Goal: Check status: Check status

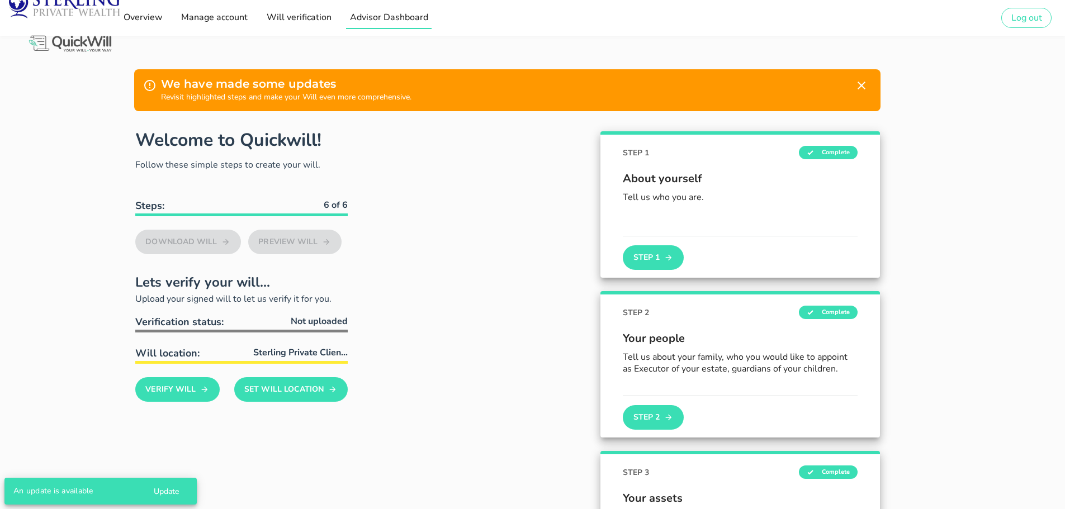
drag, startPoint x: 404, startPoint y: 18, endPoint x: 409, endPoint y: 25, distance: 7.9
click at [404, 18] on span "Advisor Dashboard" at bounding box center [388, 17] width 79 height 12
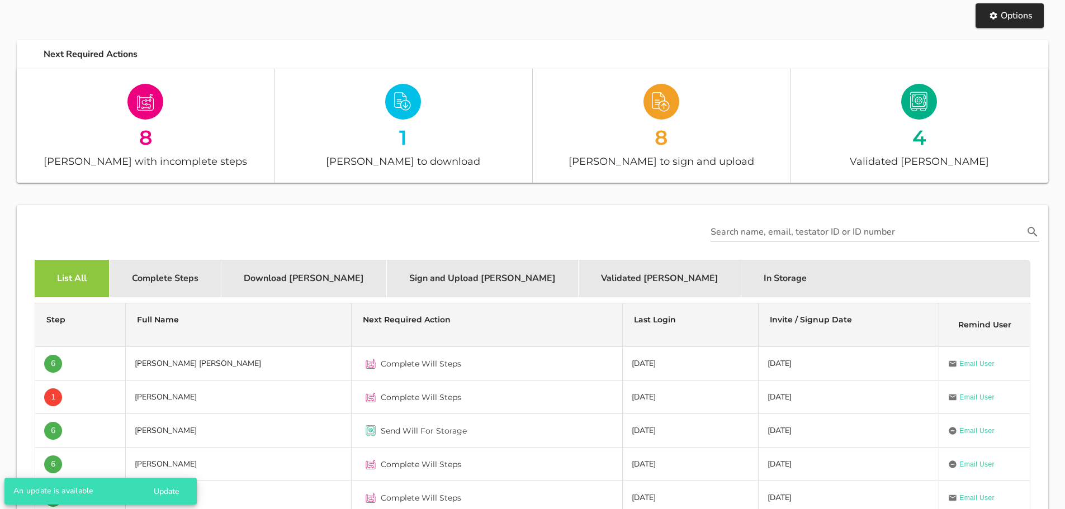
scroll to position [112, 0]
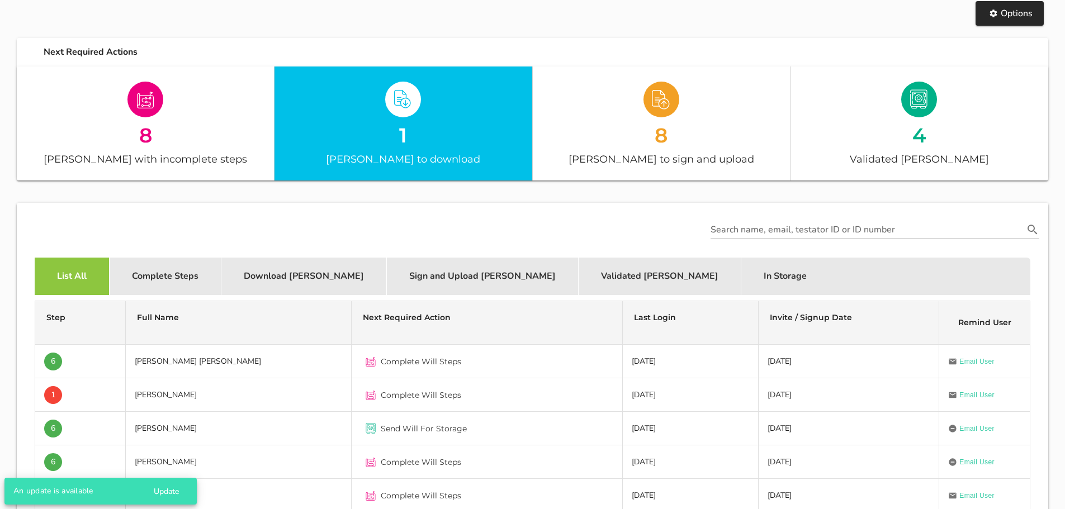
click at [444, 137] on div "1" at bounding box center [402, 135] width 257 height 20
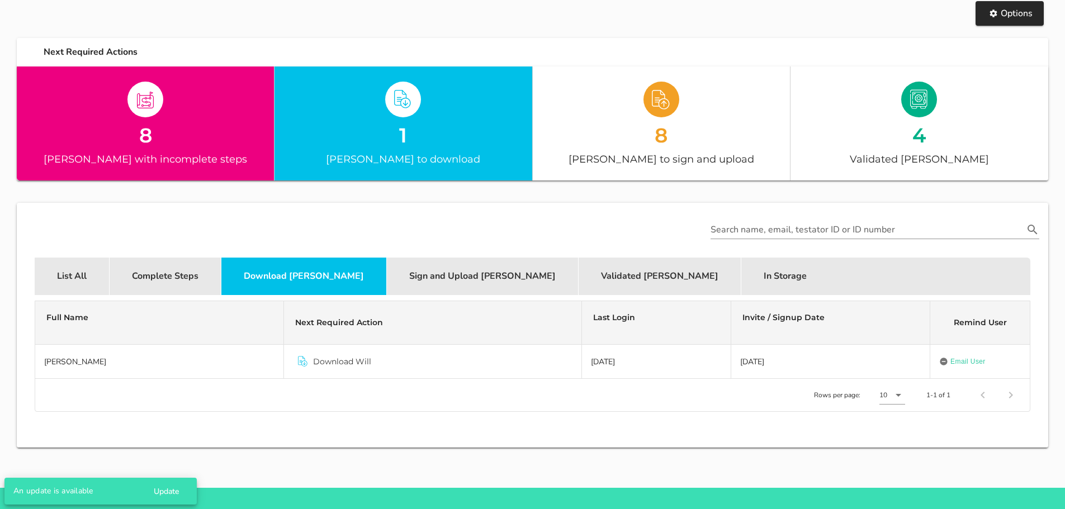
click at [110, 153] on div "[PERSON_NAME] with incomplete steps" at bounding box center [145, 159] width 257 height 16
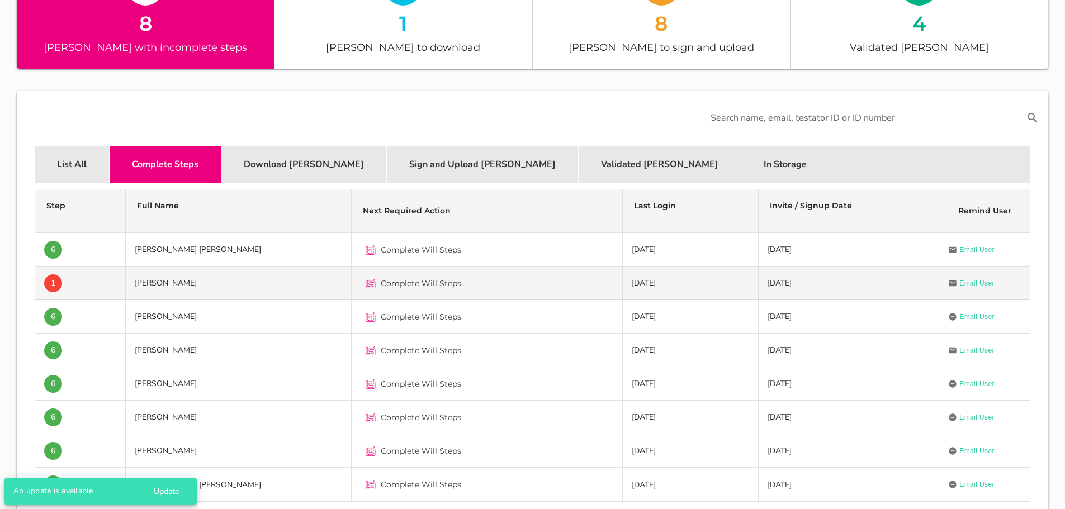
scroll to position [168, 0]
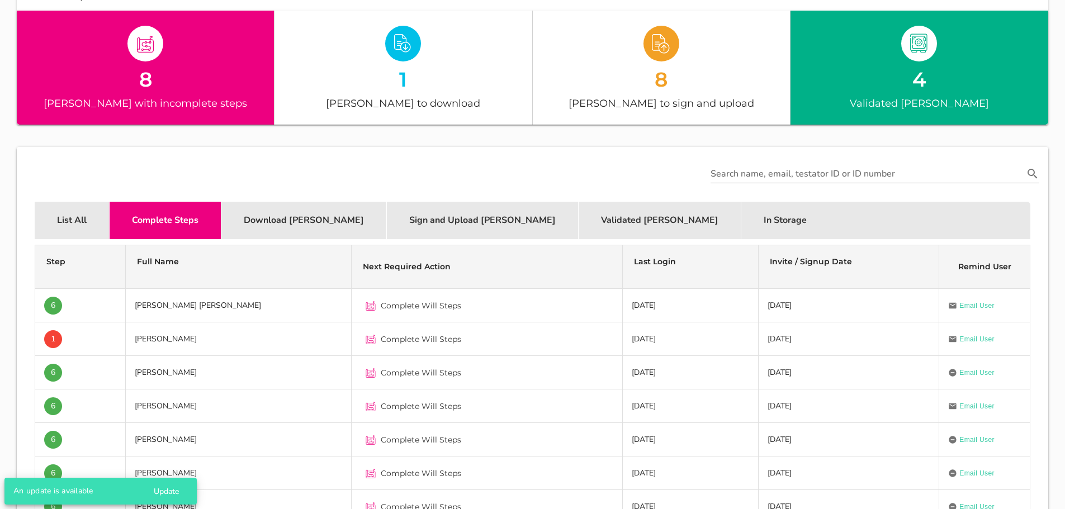
click at [914, 111] on div "4 Validated [PERSON_NAME]" at bounding box center [919, 68] width 258 height 114
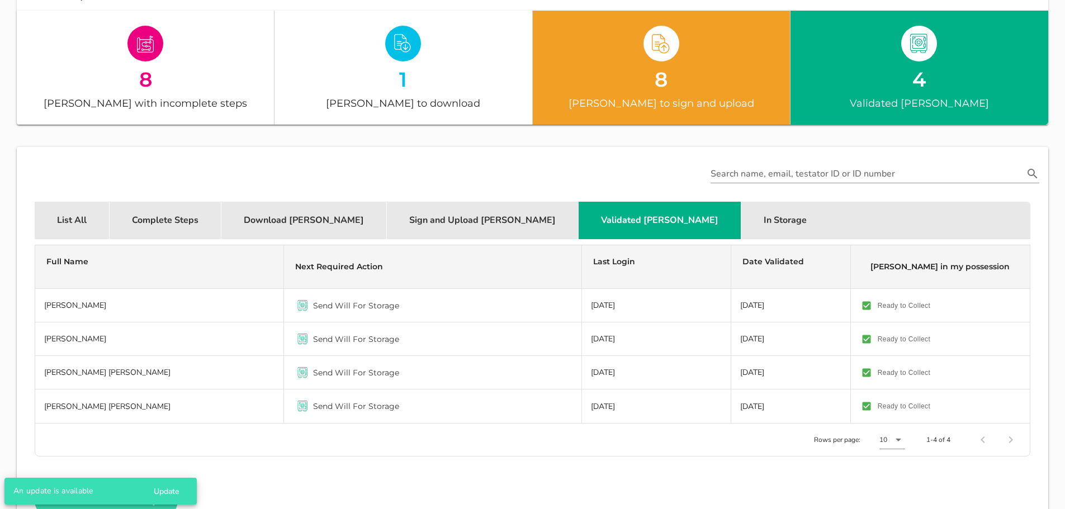
click at [705, 93] on div "8 [PERSON_NAME] to sign and upload" at bounding box center [662, 68] width 258 height 114
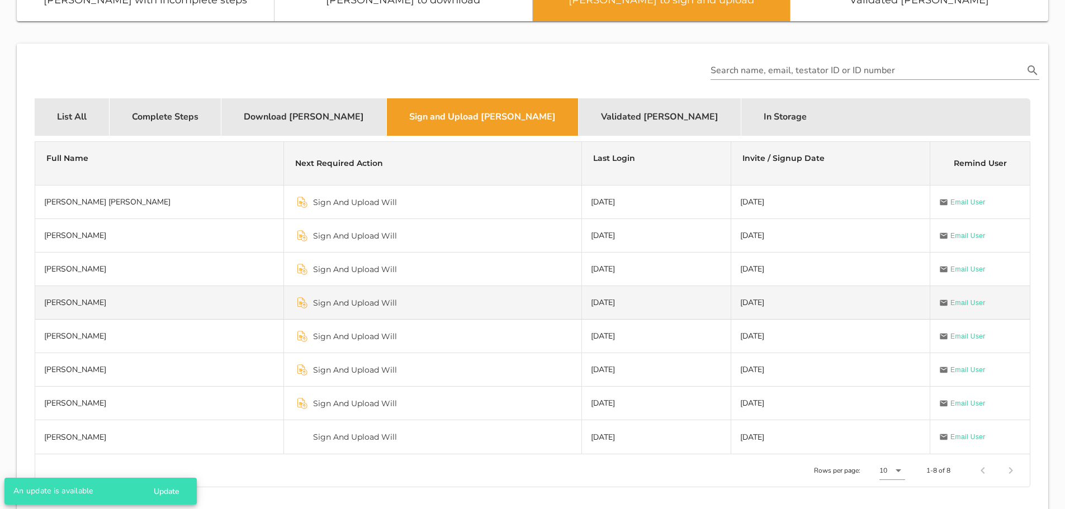
scroll to position [279, 0]
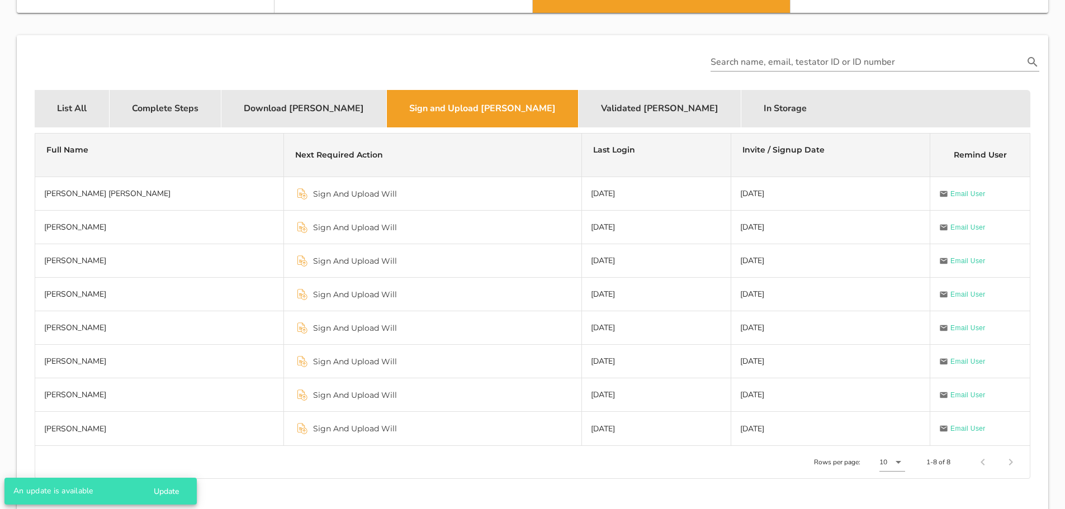
click at [741, 118] on div "In Storage" at bounding box center [785, 108] width 88 height 37
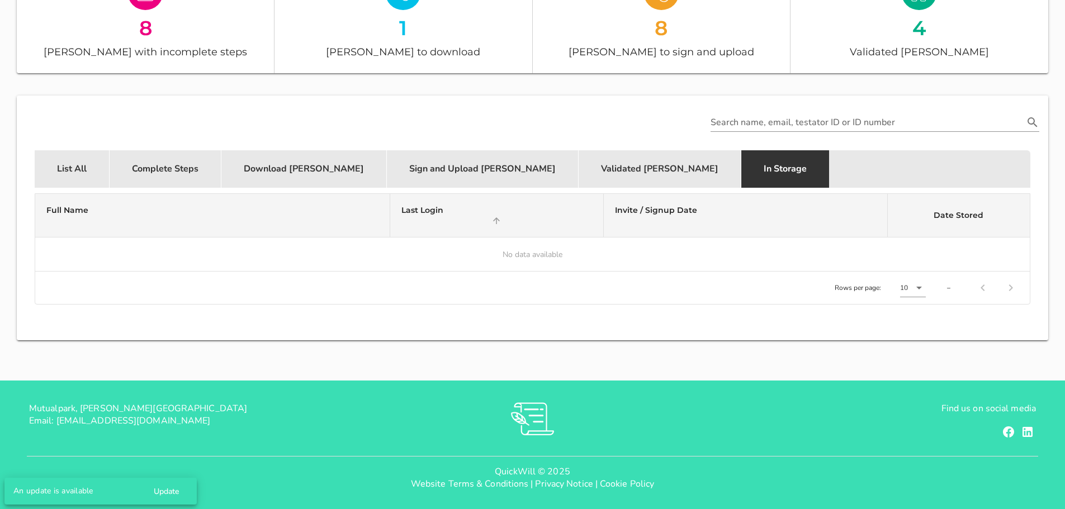
click at [579, 161] on div "Validated [PERSON_NAME]" at bounding box center [660, 168] width 163 height 37
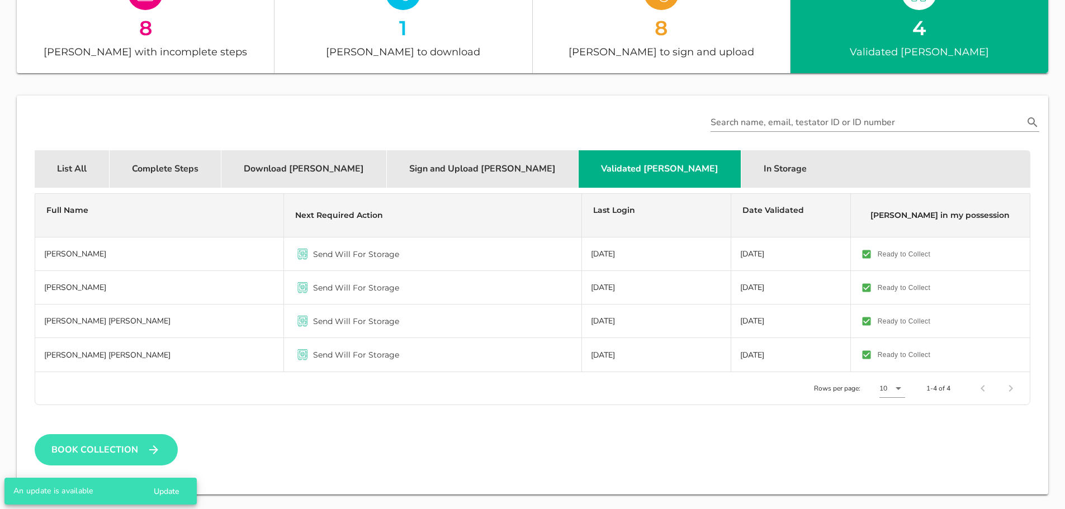
scroll to position [279, 0]
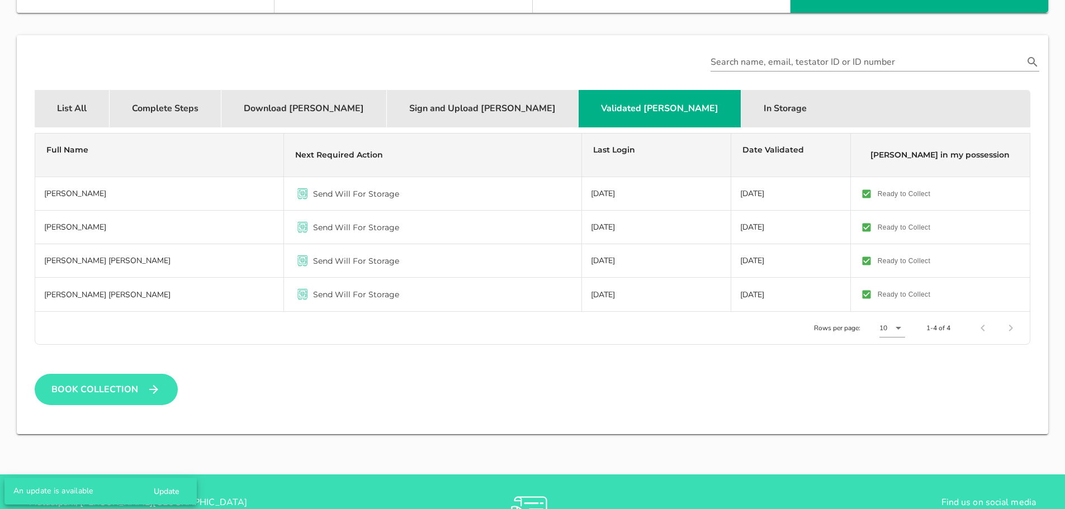
click at [419, 111] on div "Sign and Upload [PERSON_NAME]" at bounding box center [483, 108] width 192 height 37
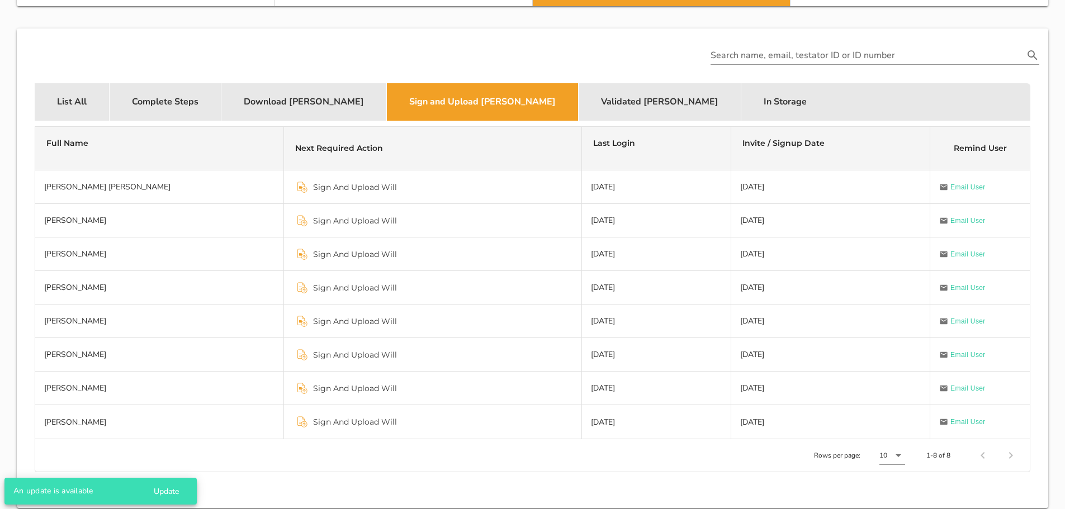
click at [299, 110] on div "Download [PERSON_NAME]" at bounding box center [303, 101] width 165 height 37
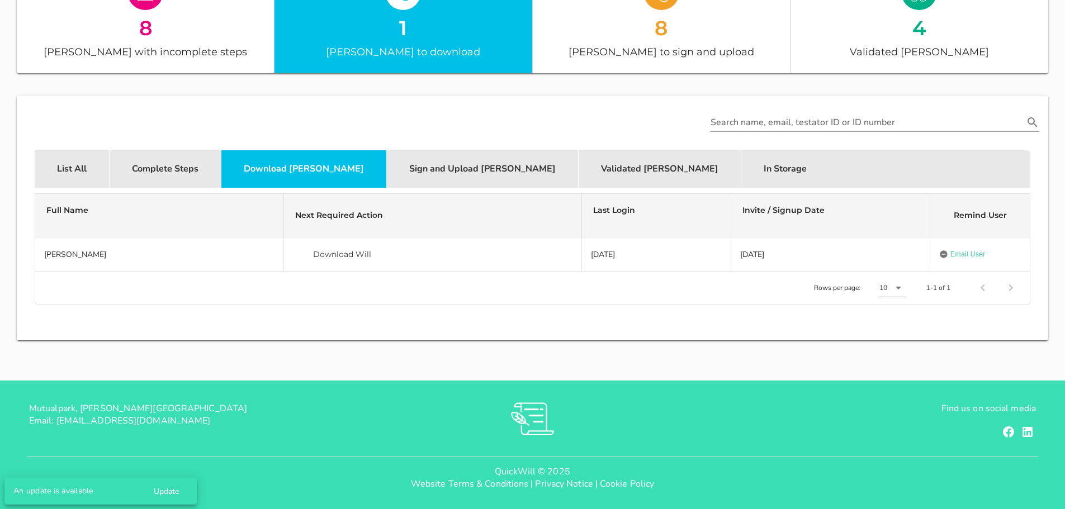
scroll to position [219, 0]
click at [160, 177] on div "Complete Steps" at bounding box center [166, 168] width 112 height 37
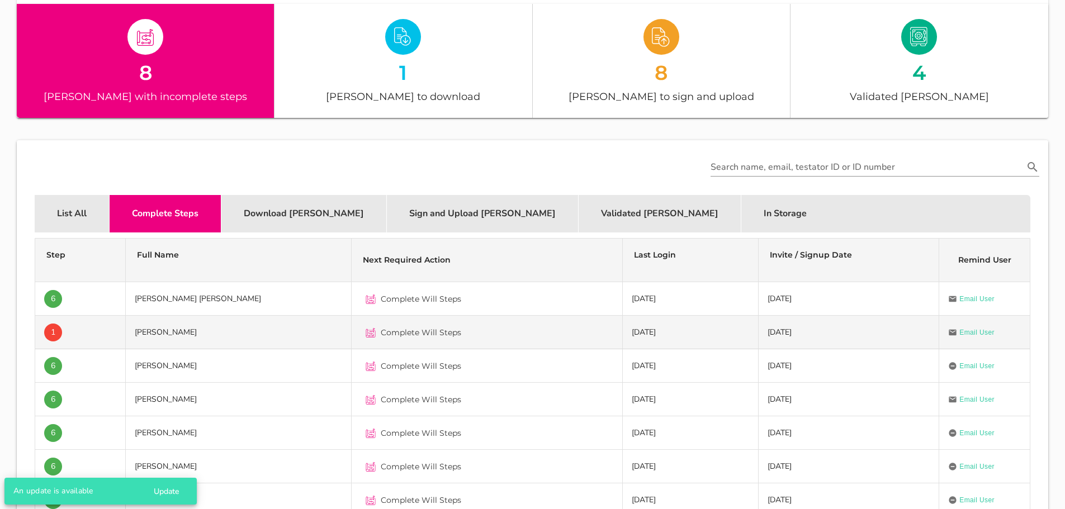
scroll to position [230, 0]
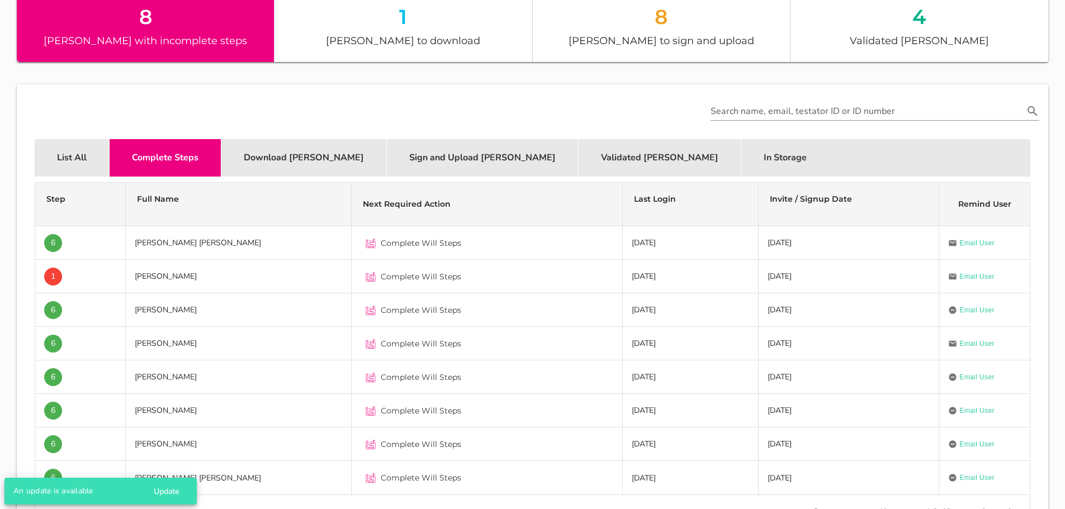
click at [58, 162] on div "List All" at bounding box center [72, 157] width 75 height 37
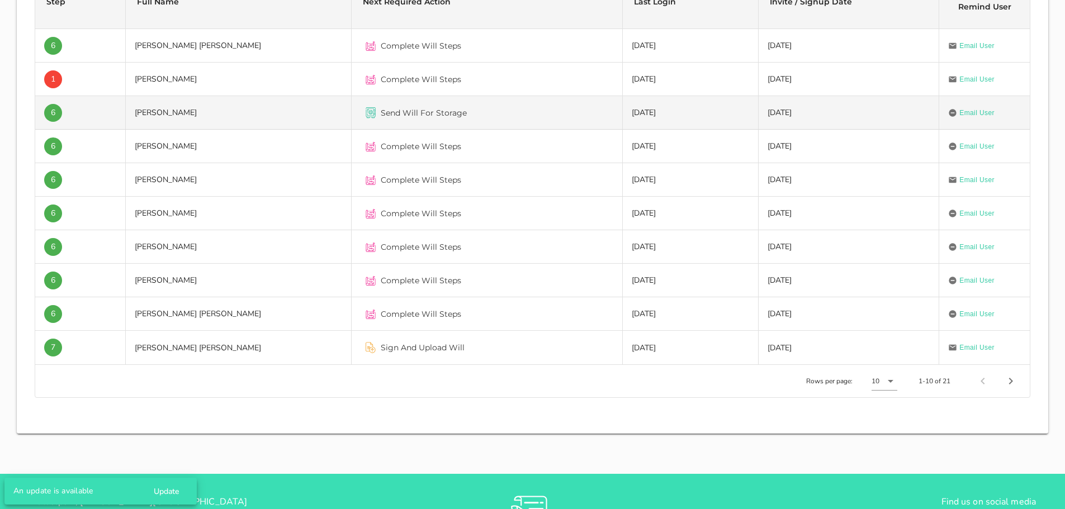
scroll to position [454, 0]
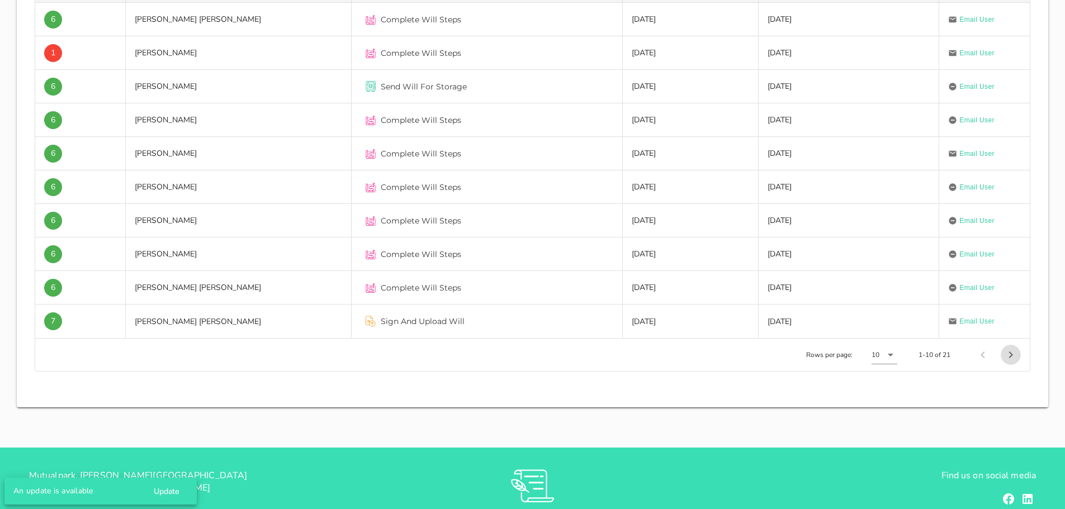
click at [1007, 358] on icon "Next page" at bounding box center [1010, 354] width 13 height 13
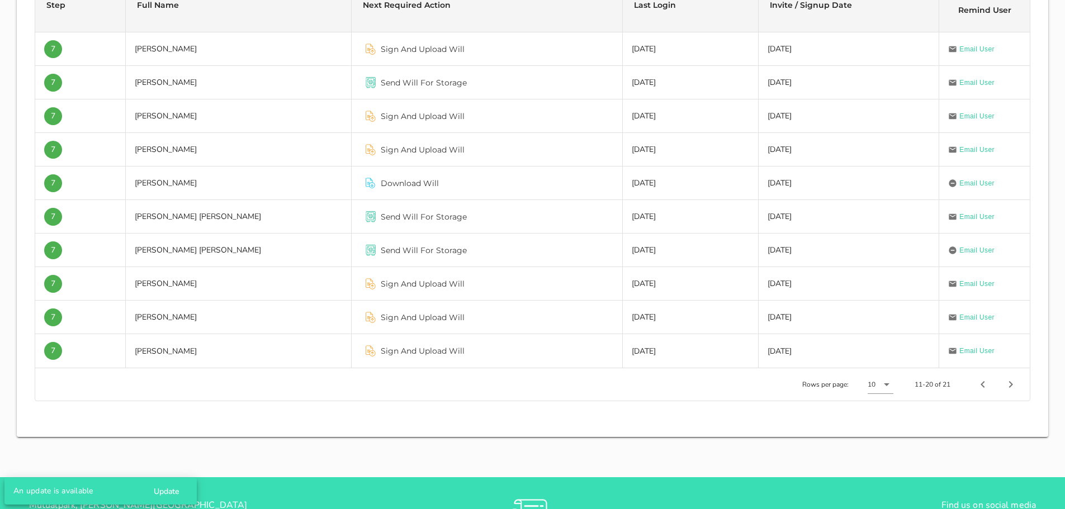
scroll to position [398, 0]
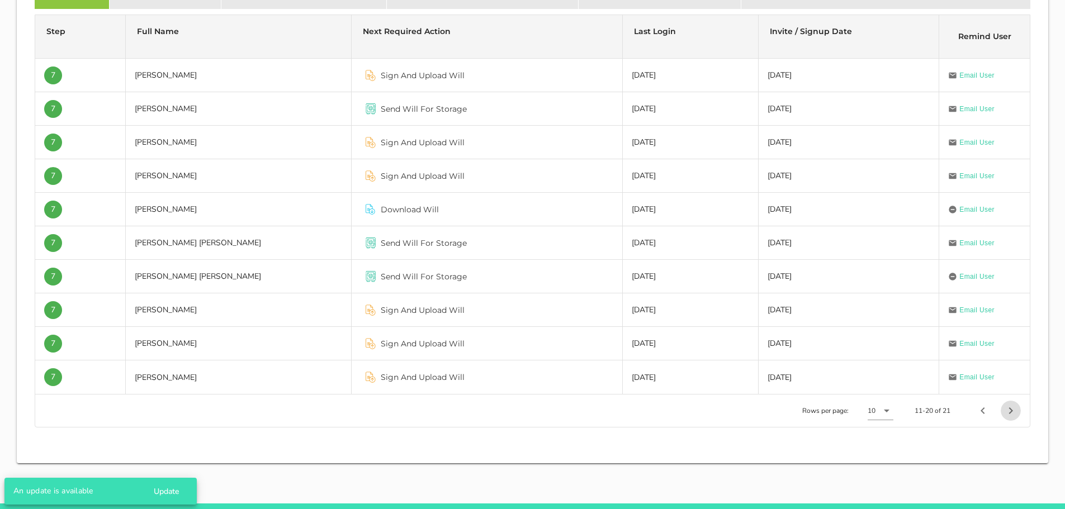
click at [1003, 411] on span "Next page" at bounding box center [1011, 410] width 20 height 13
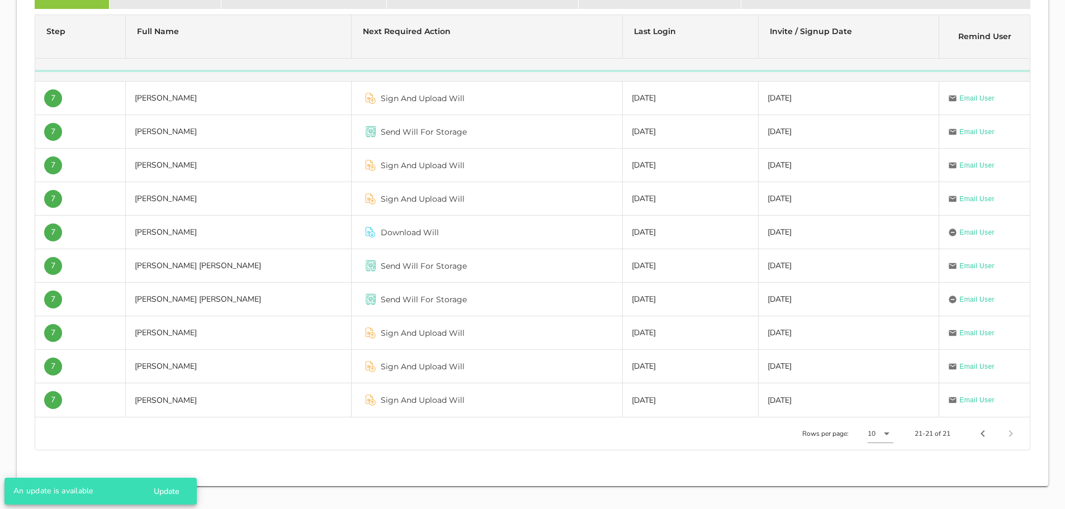
scroll to position [219, 0]
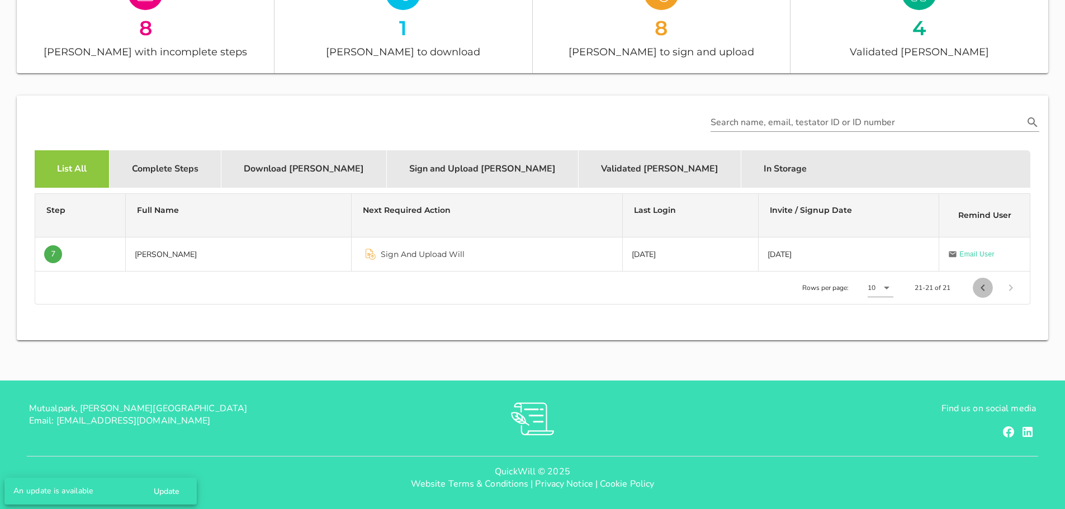
click at [985, 291] on icon "Previous page" at bounding box center [982, 287] width 13 height 13
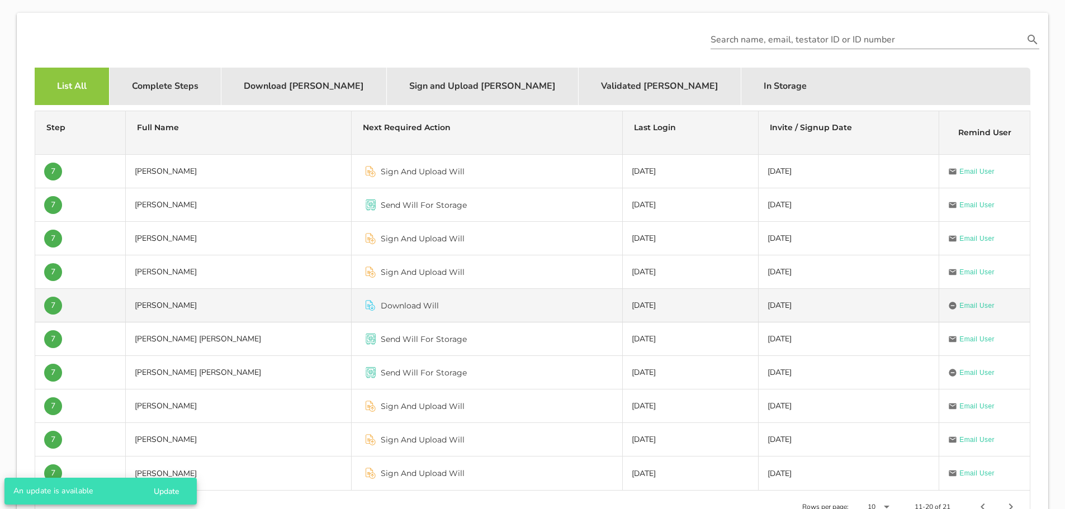
scroll to position [275, 0]
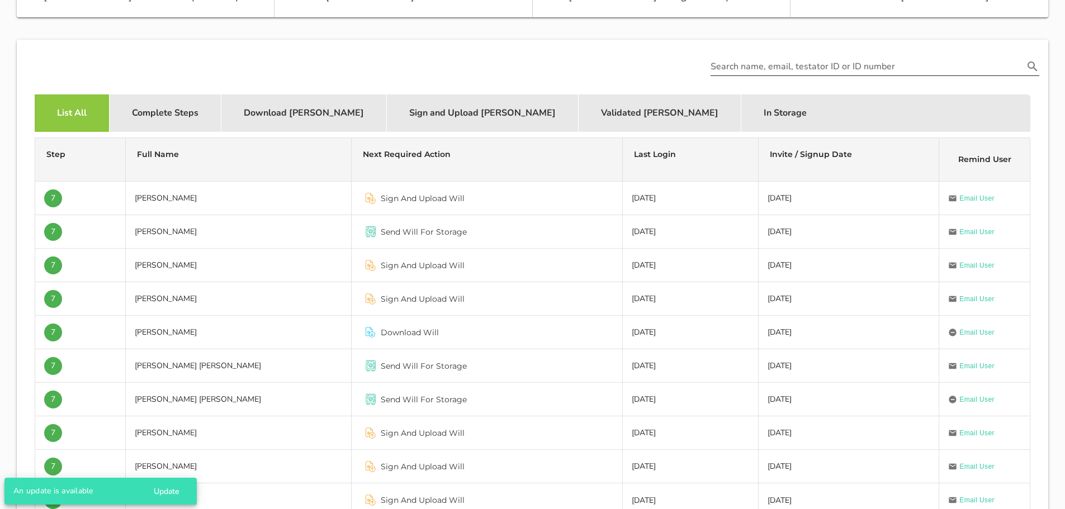
click at [742, 64] on input "Search name, email, testator ID or ID number" at bounding box center [866, 67] width 313 height 18
click at [1032, 64] on icon "Search name, email, testator ID or ID number appended action" at bounding box center [1032, 66] width 13 height 13
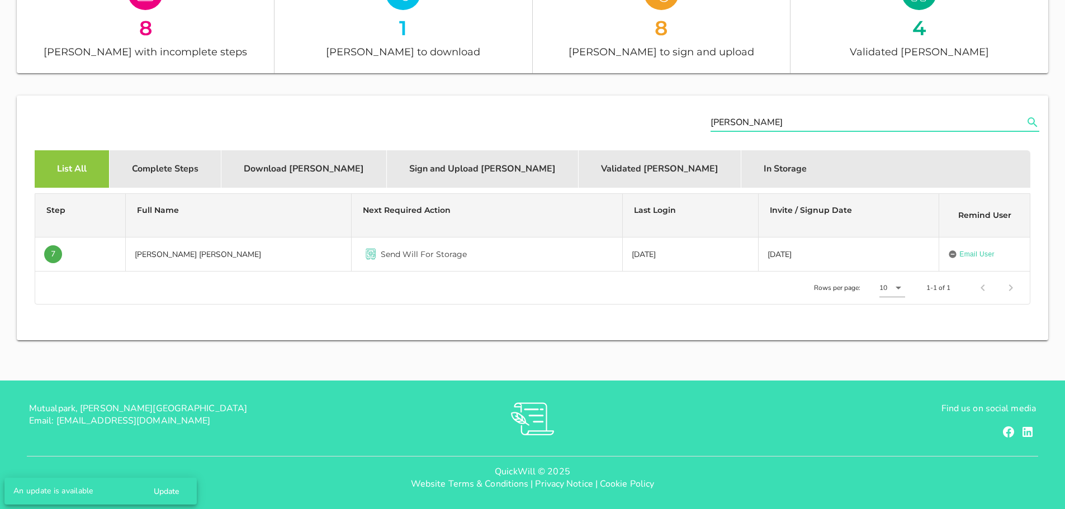
scroll to position [219, 0]
drag, startPoint x: 761, startPoint y: 121, endPoint x: 605, endPoint y: 121, distance: 155.9
click at [656, 121] on div "[PERSON_NAME]" at bounding box center [532, 123] width 1027 height 50
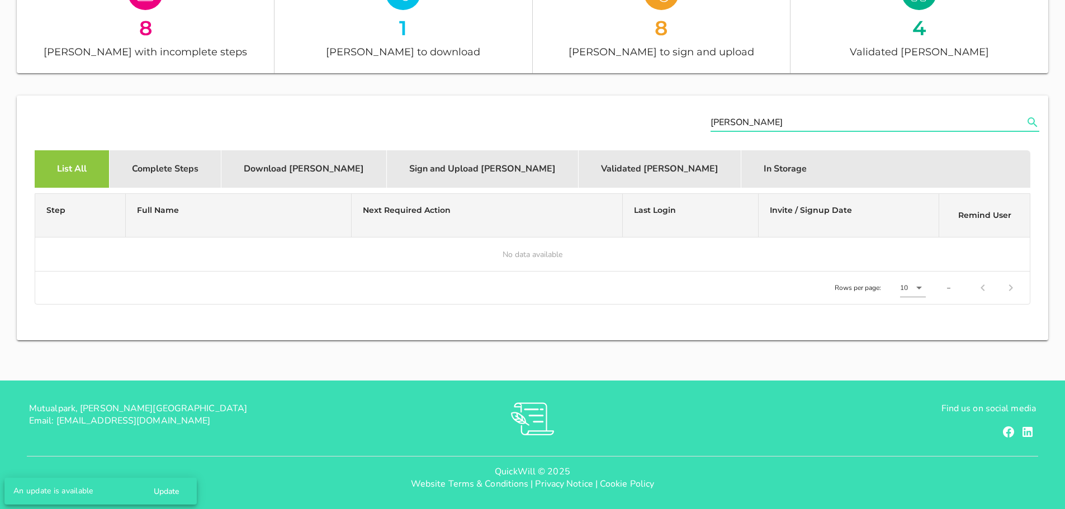
click at [761, 129] on input "[PERSON_NAME]" at bounding box center [866, 122] width 313 height 18
click at [1034, 121] on icon "Search name, email, testator ID or ID number appended action" at bounding box center [1032, 122] width 13 height 13
drag, startPoint x: 713, startPoint y: 124, endPoint x: 622, endPoint y: 120, distance: 91.2
click at [665, 120] on div "[PERSON_NAME]" at bounding box center [532, 123] width 1027 height 50
click at [1037, 125] on icon "Search name, email, testator ID or ID number appended action" at bounding box center [1032, 122] width 13 height 13
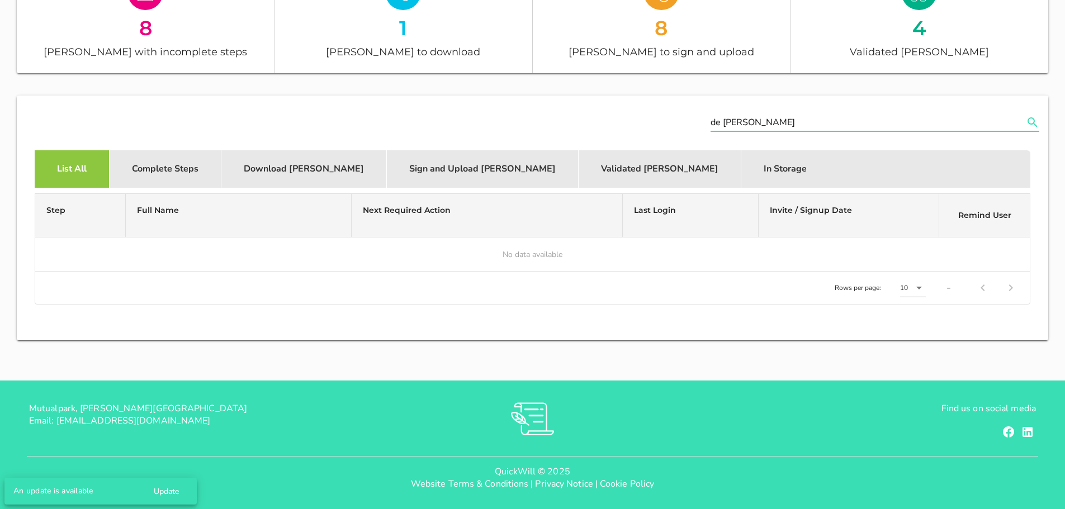
type input "de [PERSON_NAME]"
click at [56, 173] on div "List All" at bounding box center [72, 168] width 75 height 37
click at [70, 176] on div "List All" at bounding box center [72, 168] width 75 height 37
click at [70, 175] on div "List All" at bounding box center [72, 168] width 75 height 37
click at [130, 174] on div "Complete Steps" at bounding box center [166, 168] width 112 height 37
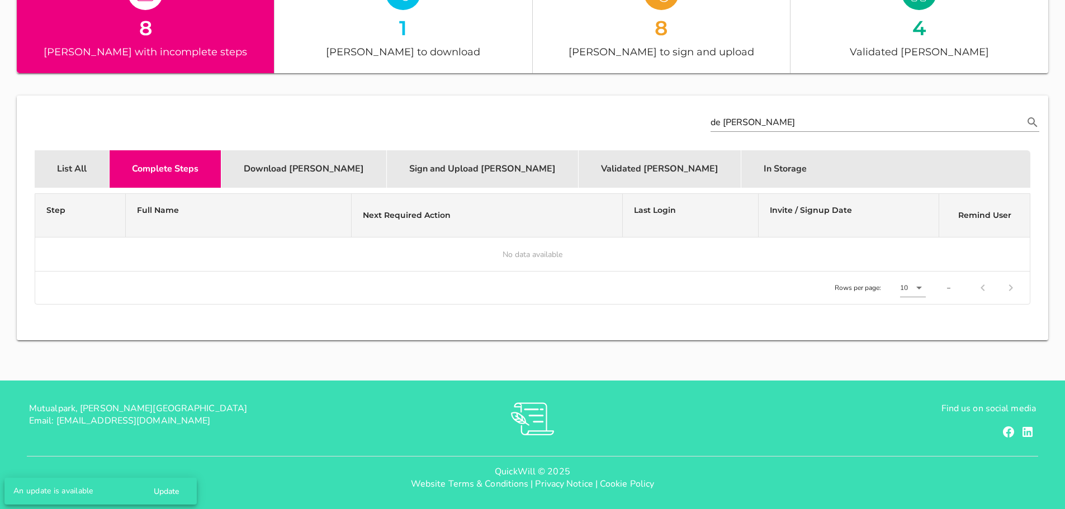
click at [78, 172] on div "List All" at bounding box center [72, 168] width 75 height 37
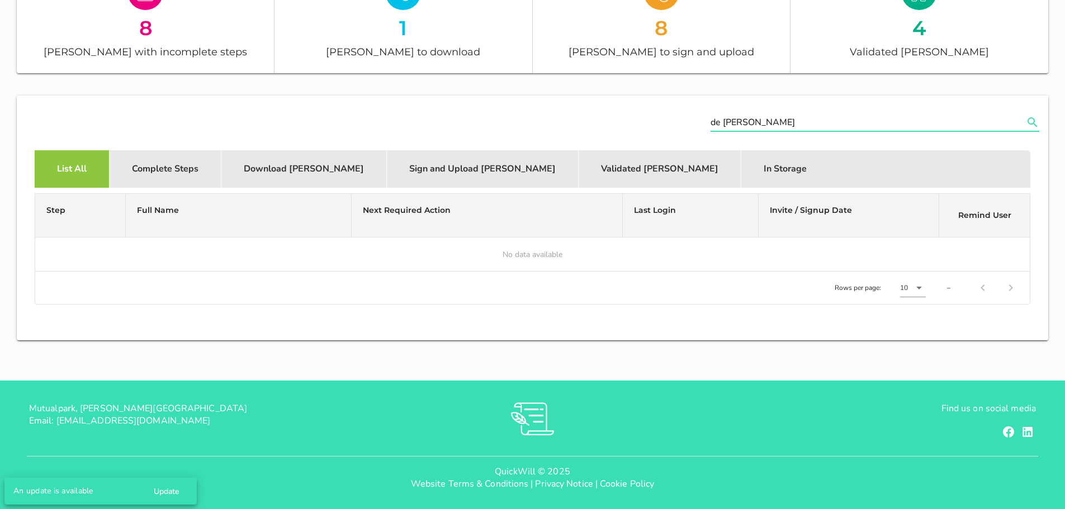
drag, startPoint x: 808, startPoint y: 124, endPoint x: 636, endPoint y: 120, distance: 172.2
click at [636, 123] on div "de [PERSON_NAME]" at bounding box center [532, 123] width 1027 height 50
click at [42, 184] on div "List All" at bounding box center [72, 168] width 75 height 37
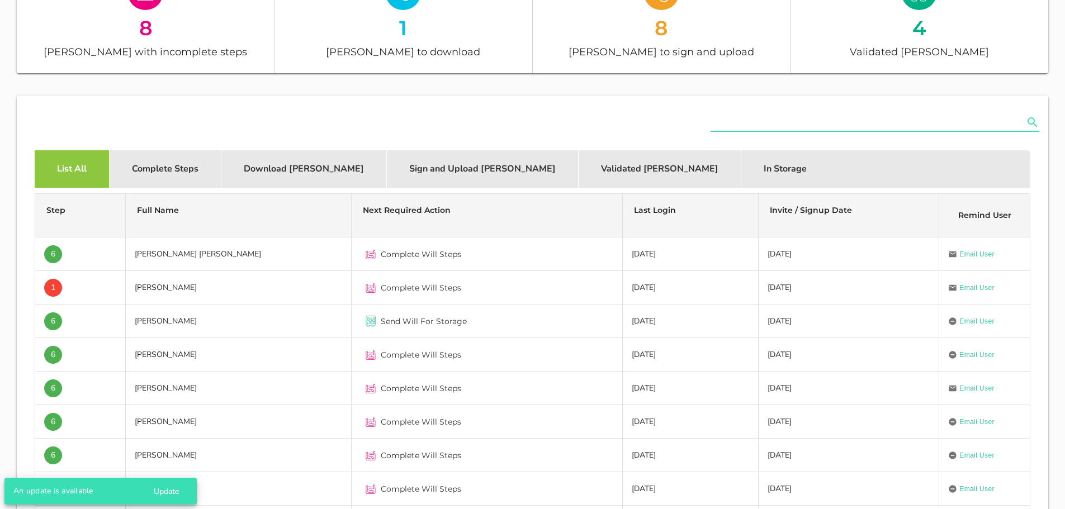
click at [748, 122] on input "text" at bounding box center [866, 122] width 313 height 18
click at [1034, 120] on icon "Search name, email, testator ID or ID number appended action" at bounding box center [1032, 122] width 10 height 10
click at [1031, 123] on icon "Search name, email, testator ID or ID number appended action" at bounding box center [1032, 122] width 13 height 13
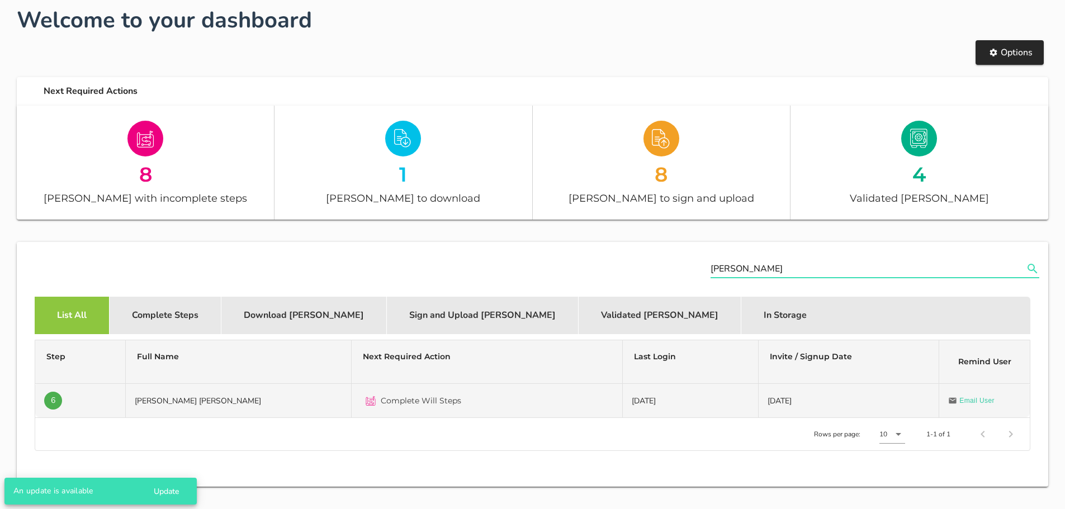
scroll to position [51, 0]
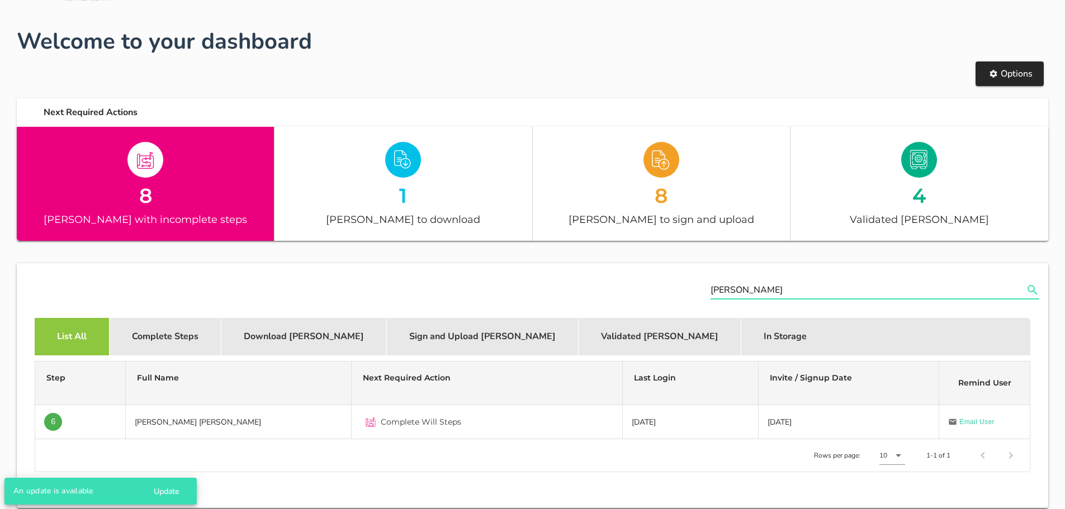
type input "[PERSON_NAME]"
click at [147, 211] on div "[PERSON_NAME] with incomplete steps" at bounding box center [145, 219] width 257 height 16
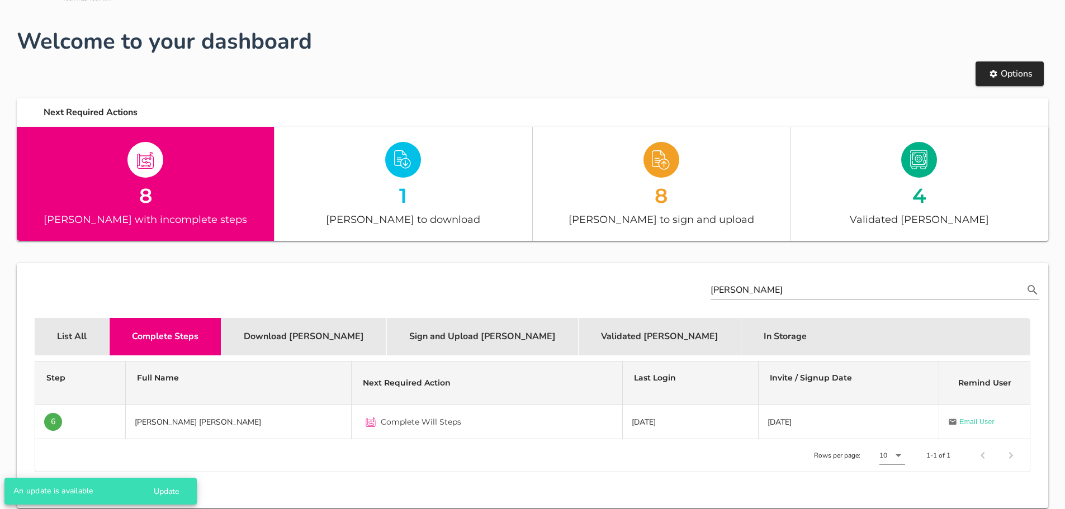
click at [188, 211] on div "8 [PERSON_NAME] with incomplete steps" at bounding box center [146, 184] width 258 height 114
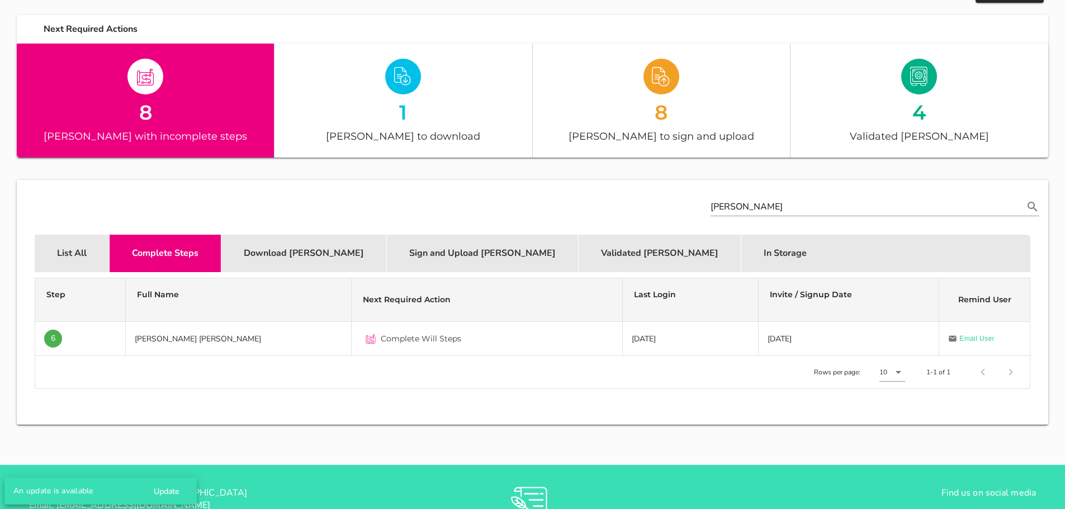
scroll to position [219, 0]
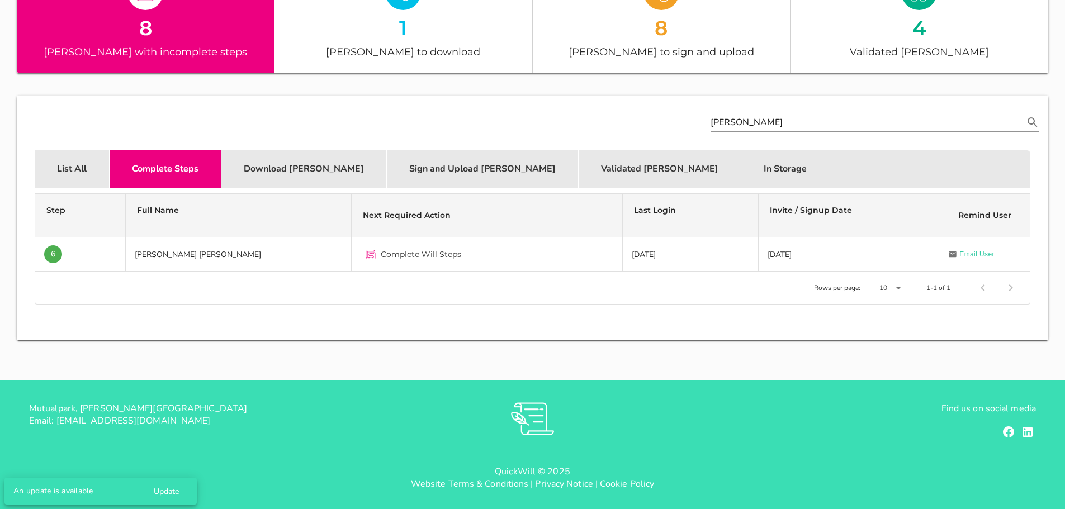
drag, startPoint x: 706, startPoint y: 124, endPoint x: 658, endPoint y: 122, distance: 47.6
click at [658, 122] on div "[PERSON_NAME]" at bounding box center [532, 123] width 1027 height 50
click at [378, 101] on div at bounding box center [532, 123] width 1027 height 50
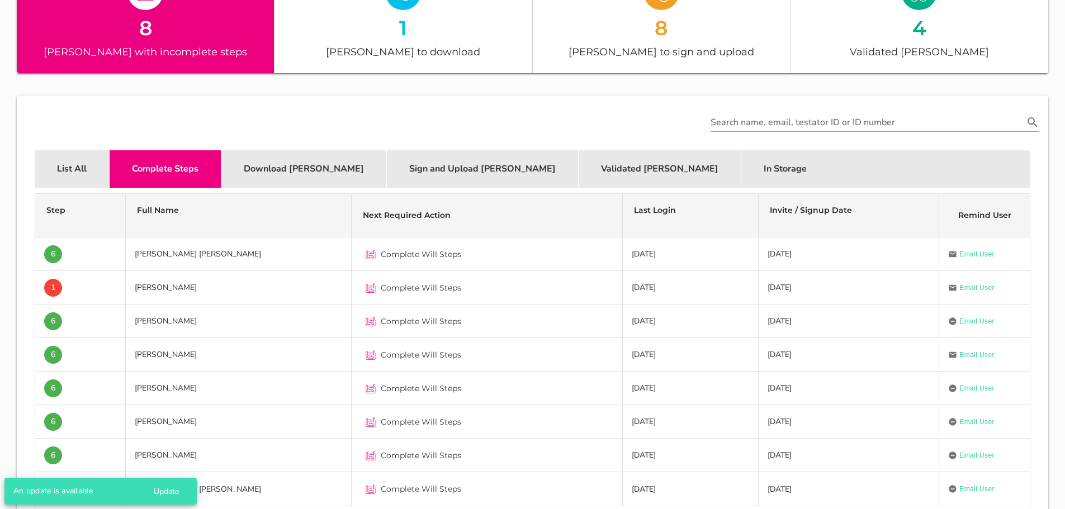
click at [176, 54] on div "[PERSON_NAME] with incomplete steps" at bounding box center [145, 52] width 257 height 16
click at [165, 45] on div "[PERSON_NAME] with incomplete steps" at bounding box center [145, 52] width 257 height 16
click at [167, 47] on div "[PERSON_NAME] with incomplete steps" at bounding box center [145, 52] width 257 height 16
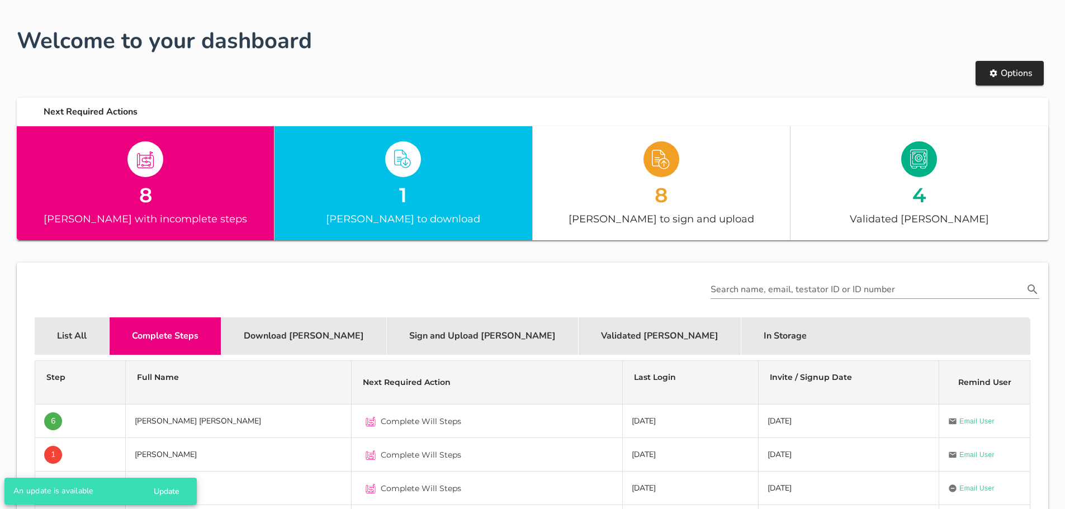
scroll to position [51, 0]
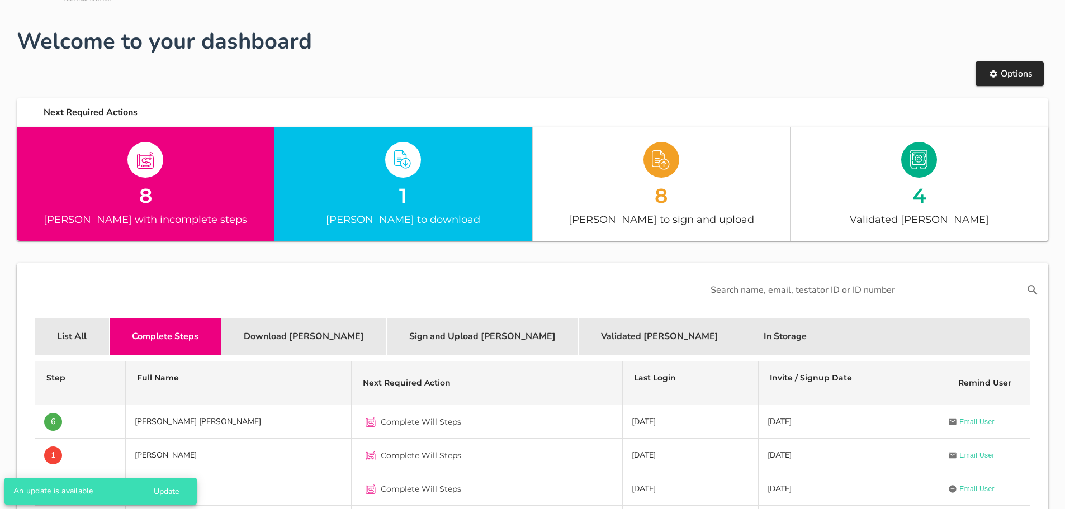
click at [424, 140] on div "1 [PERSON_NAME] to download" at bounding box center [403, 184] width 258 height 114
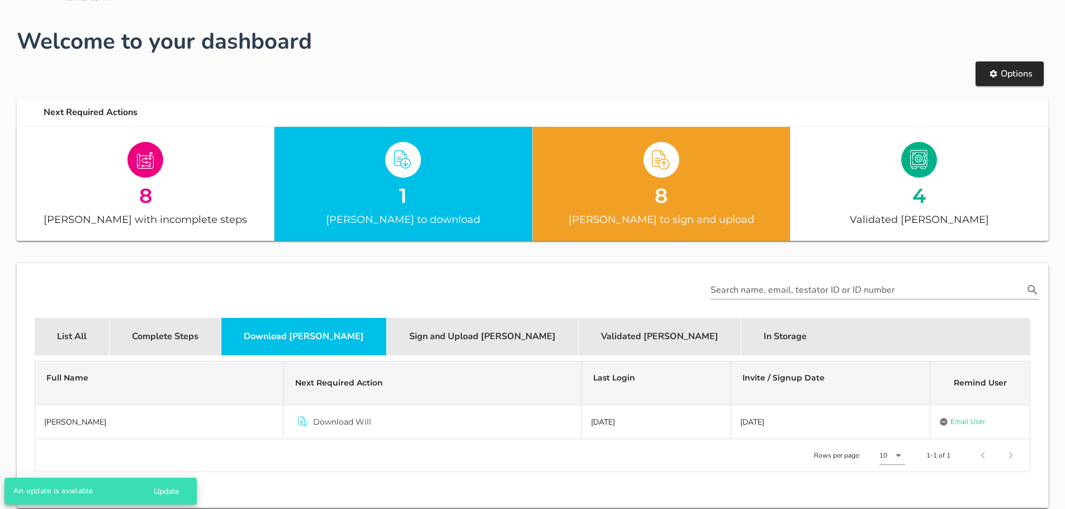
click at [683, 198] on div "8" at bounding box center [661, 196] width 257 height 20
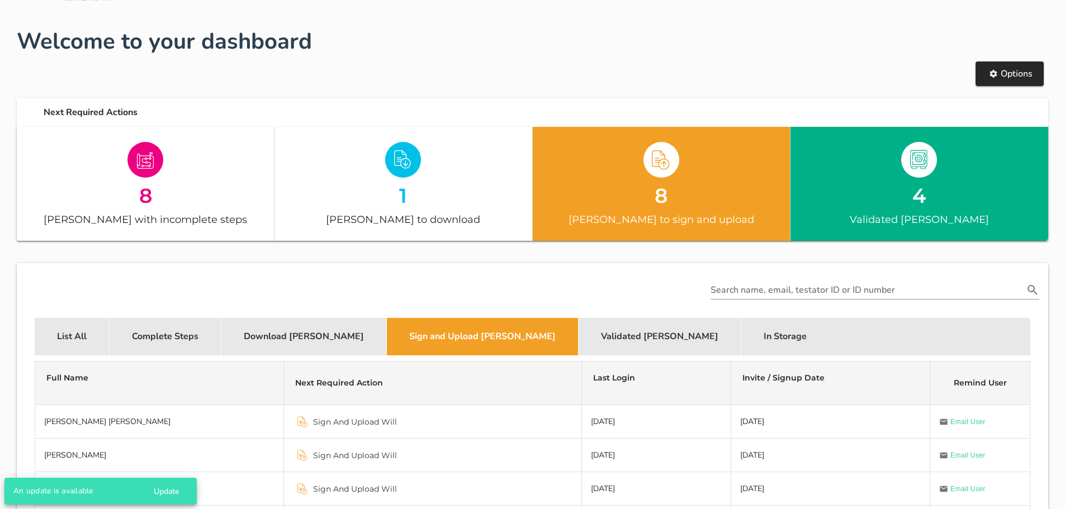
click at [931, 224] on div "Validated [PERSON_NAME]" at bounding box center [919, 219] width 258 height 16
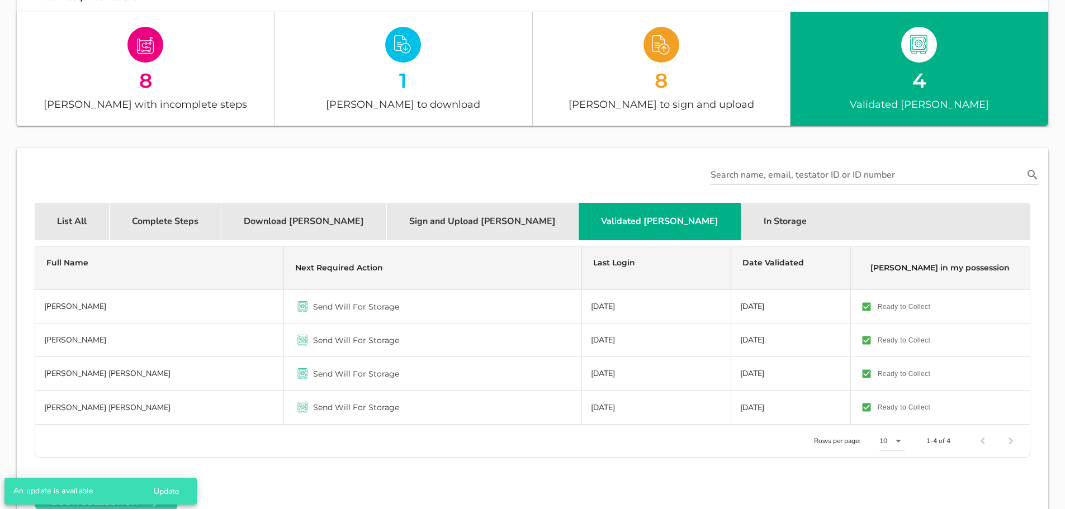
scroll to position [163, 0]
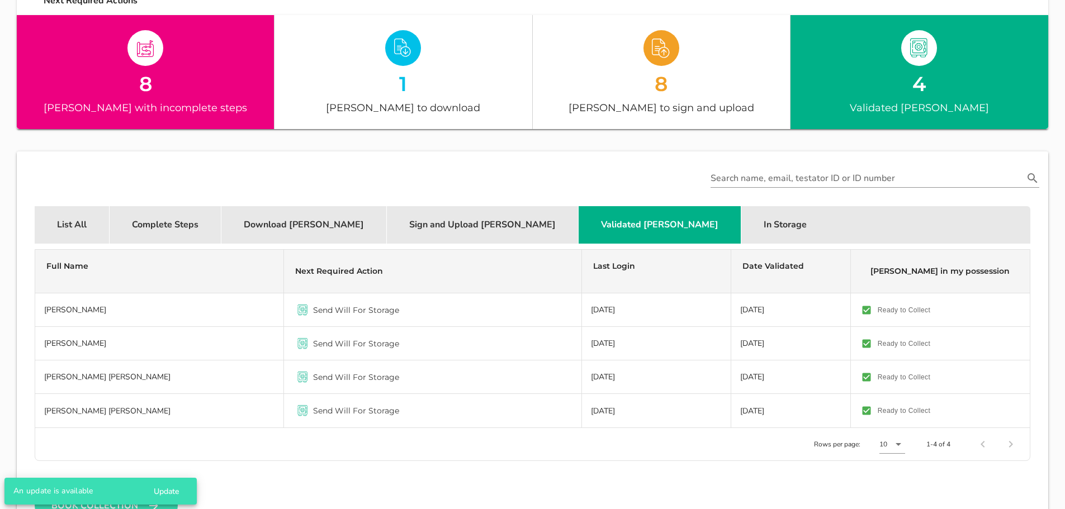
click at [148, 113] on div "[PERSON_NAME] with incomplete steps" at bounding box center [145, 107] width 257 height 16
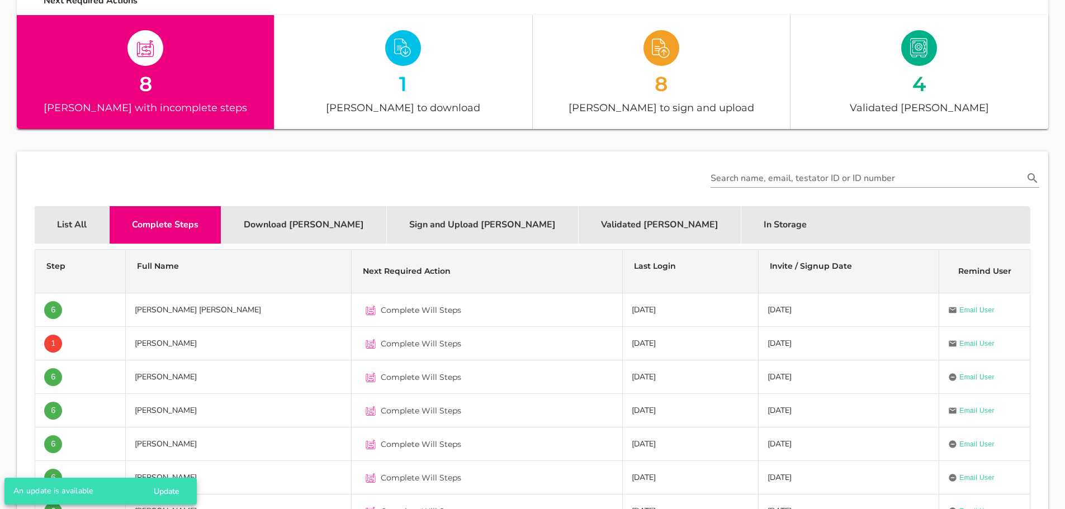
click at [63, 225] on div "List All" at bounding box center [72, 224] width 75 height 37
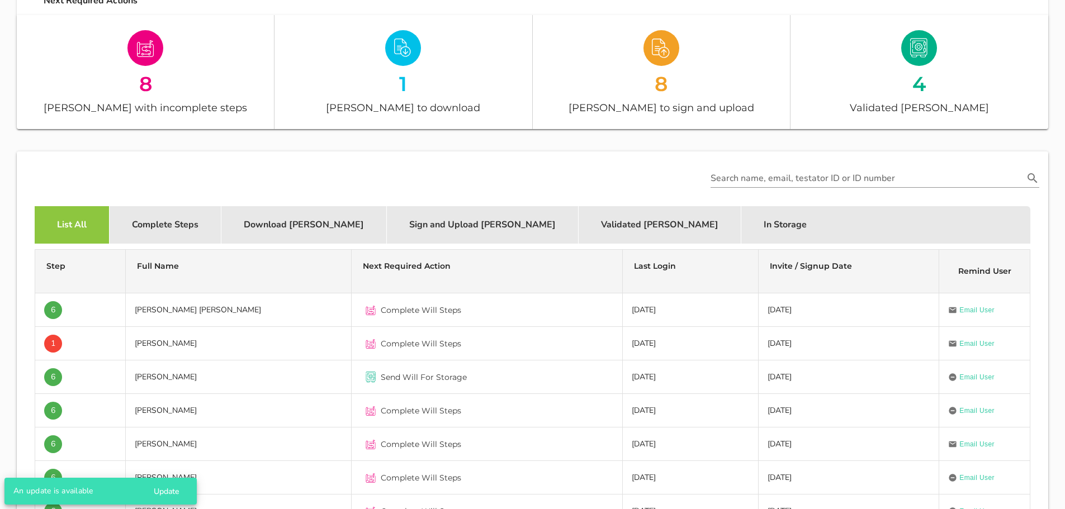
drag, startPoint x: 70, startPoint y: 228, endPoint x: 84, endPoint y: 228, distance: 14.0
click at [69, 228] on div "List All" at bounding box center [72, 224] width 75 height 37
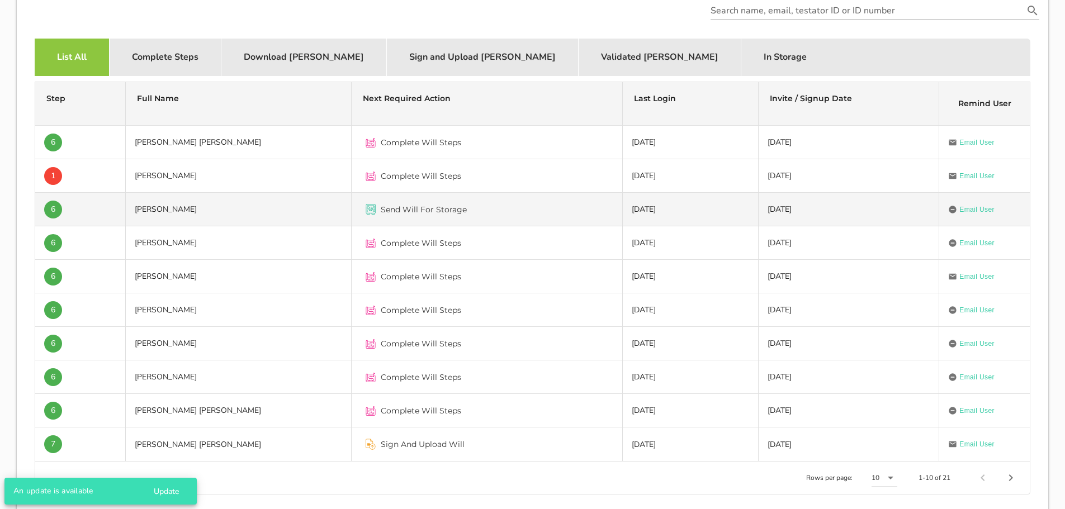
scroll to position [387, 0]
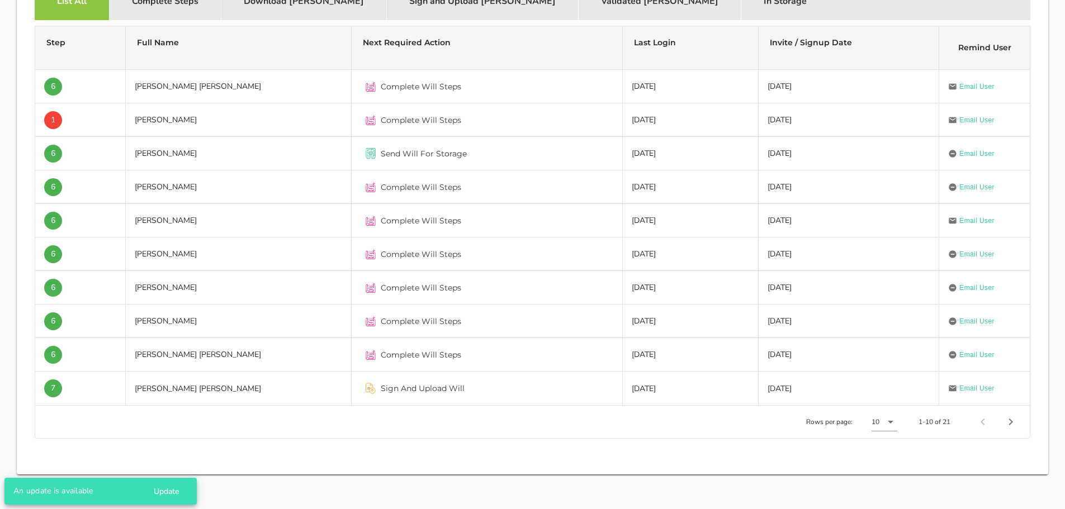
drag, startPoint x: 478, startPoint y: 136, endPoint x: 696, endPoint y: 131, distance: 218.1
click at [480, 136] on td "Complete Will Steps" at bounding box center [487, 120] width 271 height 34
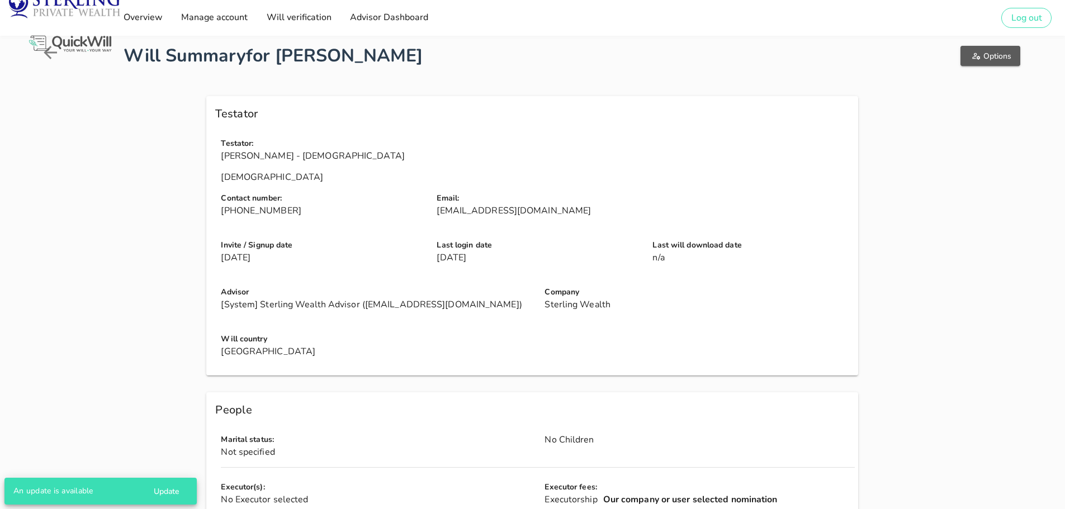
click at [993, 54] on span "Options" at bounding box center [990, 56] width 42 height 11
drag, startPoint x: 259, startPoint y: 48, endPoint x: 421, endPoint y: 51, distance: 161.6
click at [421, 51] on span "for [PERSON_NAME]" at bounding box center [334, 56] width 177 height 24
click at [634, 99] on div "Testator" at bounding box center [532, 114] width 652 height 36
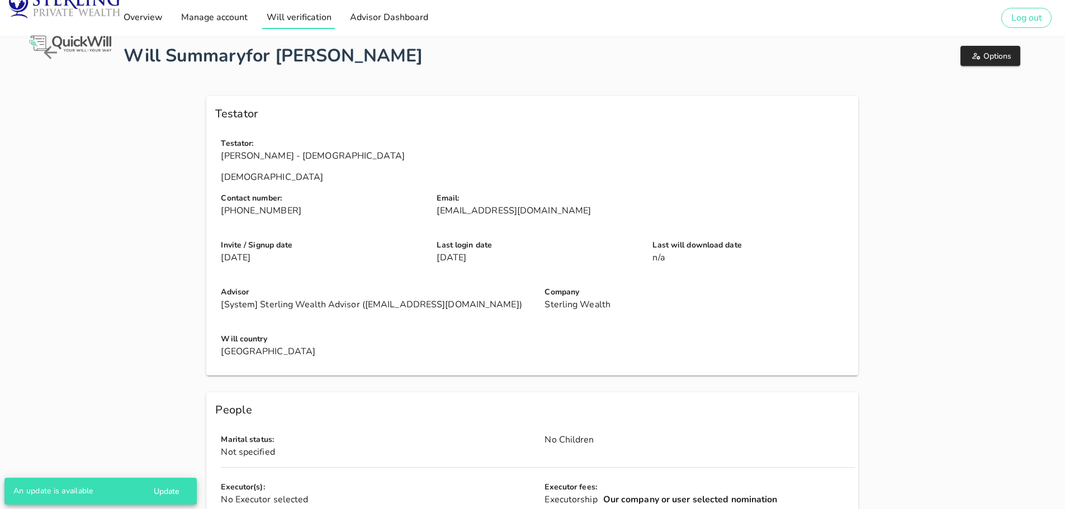
click at [312, 23] on span "Will verification" at bounding box center [298, 17] width 65 height 12
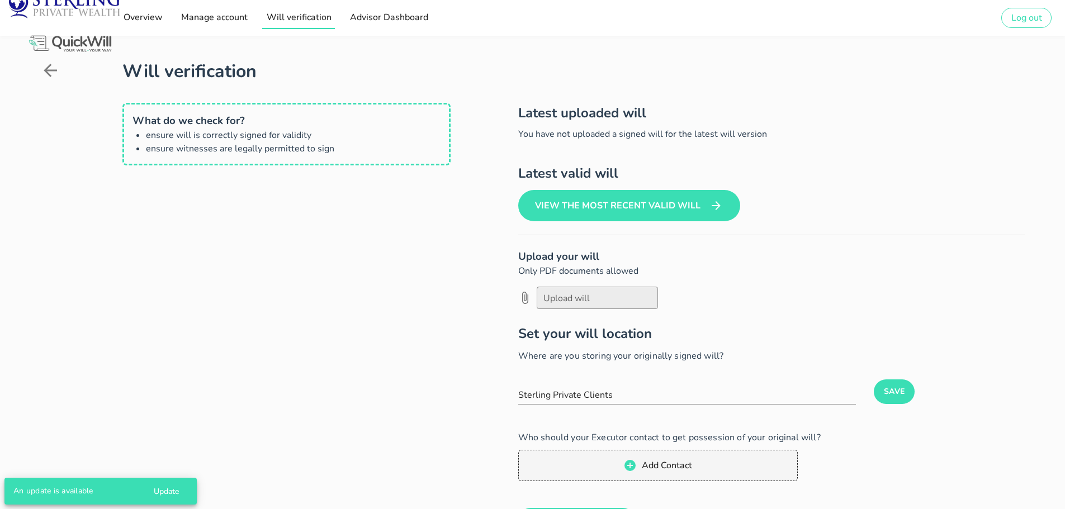
click at [313, 23] on span "Will verification" at bounding box center [298, 17] width 65 height 12
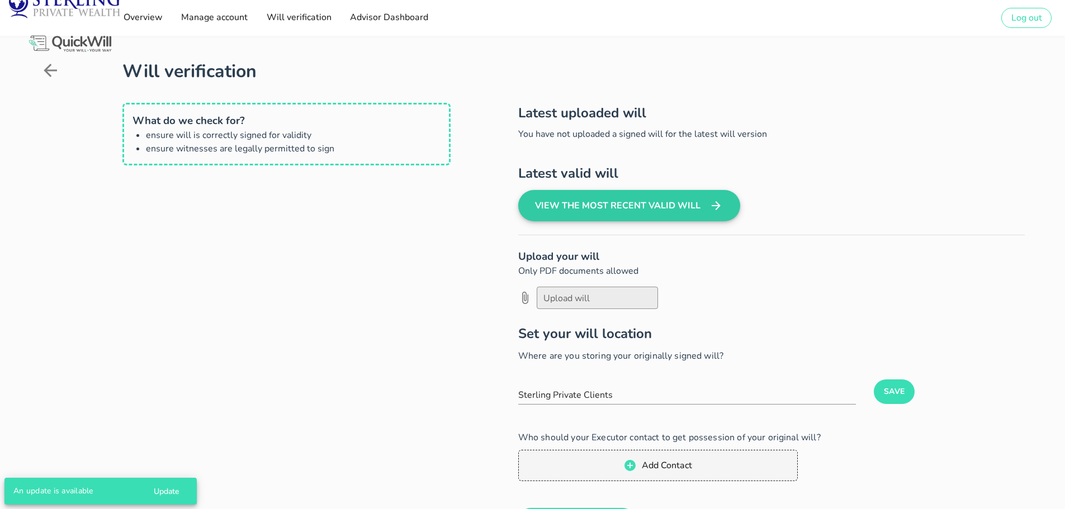
click at [617, 214] on button "View the most recent valid will" at bounding box center [629, 205] width 222 height 31
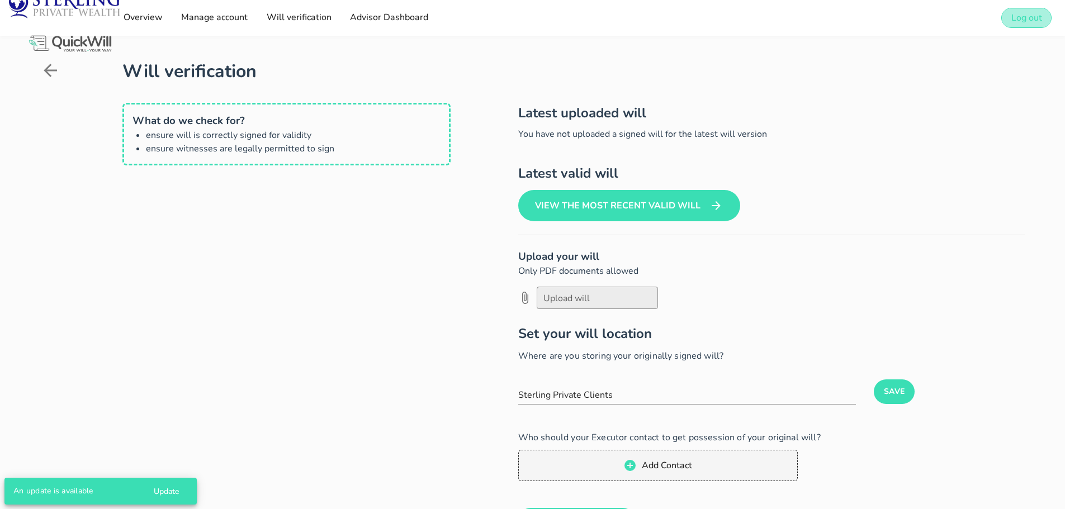
click at [1025, 25] on button "Log out" at bounding box center [1026, 18] width 50 height 20
